Goal: Share content: Share content

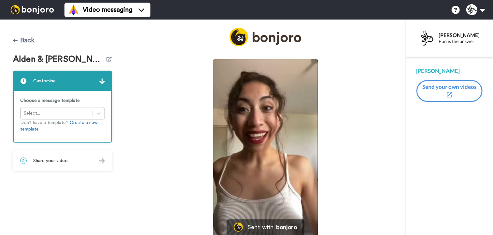
click at [22, 41] on button "Back" at bounding box center [23, 41] width 21 height 16
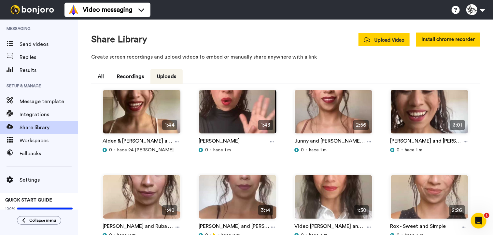
click at [390, 43] on span "Upload Video" at bounding box center [384, 40] width 41 height 7
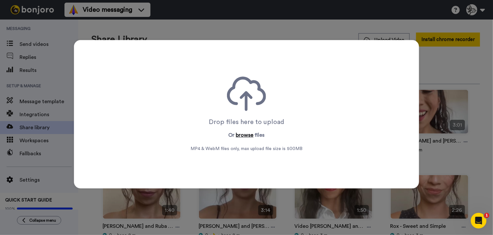
click at [240, 136] on button "browse" at bounding box center [245, 135] width 18 height 8
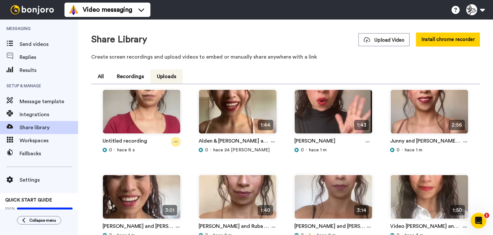
click at [177, 140] on div at bounding box center [176, 142] width 10 height 10
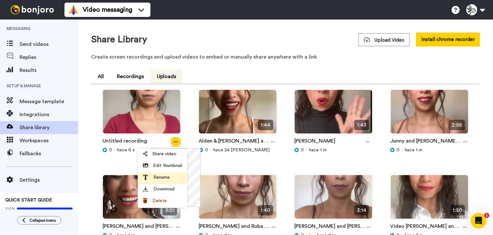
click at [157, 180] on span "Rename" at bounding box center [161, 177] width 16 height 7
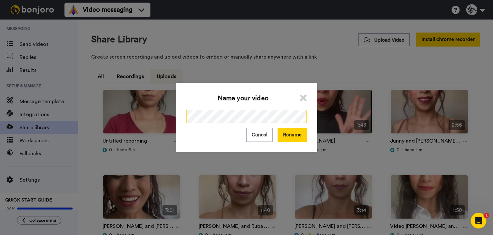
click at [142, 110] on div "Name your video Cancel Rename" at bounding box center [246, 117] width 493 height 235
click at [297, 123] on div "Name your video Cancel Rename" at bounding box center [246, 118] width 141 height 70
click at [295, 134] on button "Rename" at bounding box center [292, 135] width 29 height 14
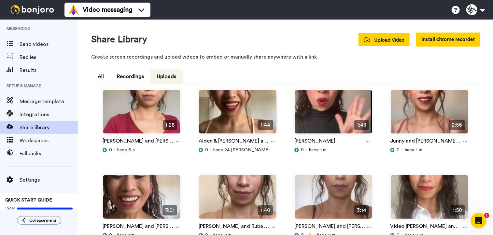
click at [396, 45] on button "Upload Video" at bounding box center [384, 39] width 51 height 13
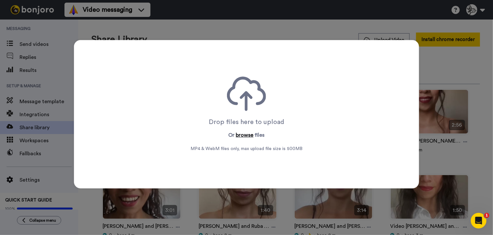
click at [244, 134] on button "browse" at bounding box center [245, 135] width 18 height 8
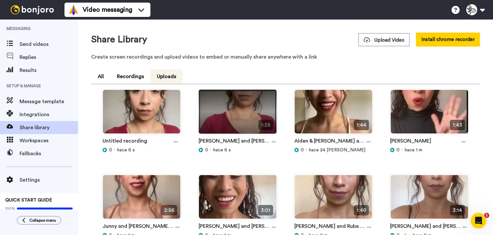
click at [250, 116] on img at bounding box center [237, 114] width 77 height 49
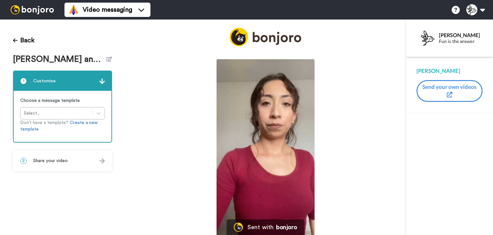
click at [57, 161] on span "Share your video" at bounding box center [50, 161] width 35 height 7
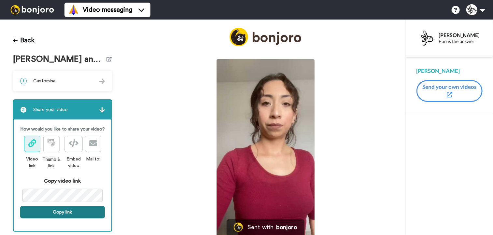
click at [62, 218] on button "Copy link" at bounding box center [62, 212] width 85 height 12
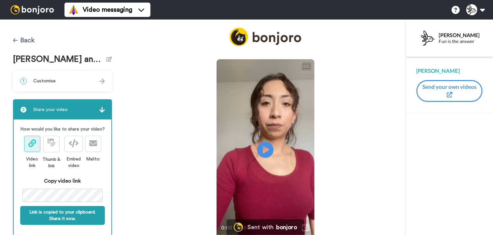
click at [20, 41] on button "Back" at bounding box center [23, 41] width 21 height 16
click at [27, 40] on button "Back" at bounding box center [23, 41] width 21 height 16
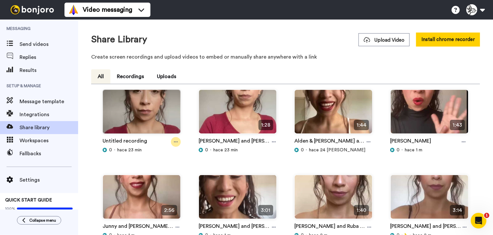
click at [176, 141] on icon at bounding box center [176, 142] width 4 height 5
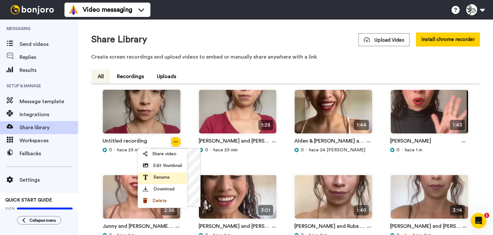
click at [169, 173] on li "Rename" at bounding box center [162, 179] width 49 height 12
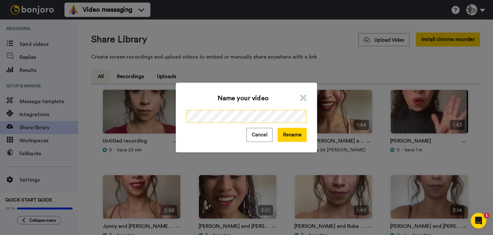
click at [156, 105] on div "Name your video Cancel Rename" at bounding box center [246, 117] width 493 height 235
click at [290, 139] on button "Rename" at bounding box center [292, 135] width 29 height 14
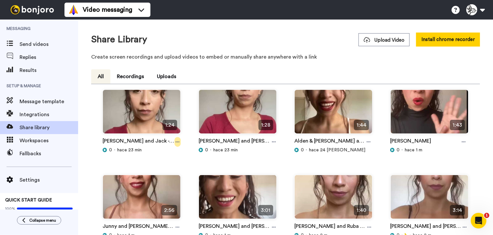
click at [176, 141] on icon at bounding box center [178, 142] width 4 height 5
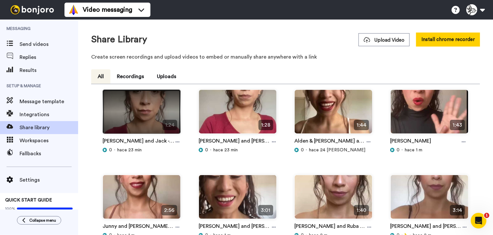
click at [138, 118] on img at bounding box center [141, 114] width 77 height 49
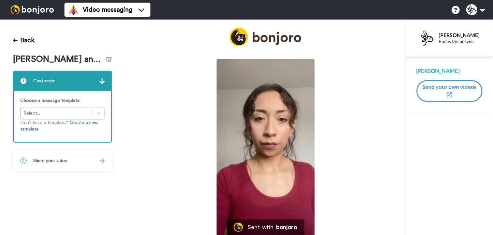
click at [57, 164] on div "2 Share your video" at bounding box center [63, 161] width 98 height 20
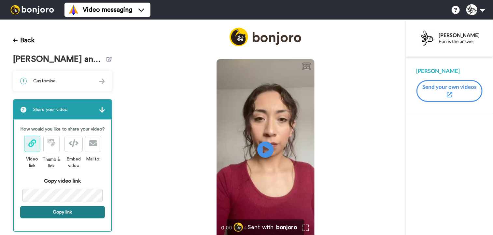
click at [64, 218] on button "Copy link" at bounding box center [62, 212] width 85 height 12
